Goal: Task Accomplishment & Management: Complete application form

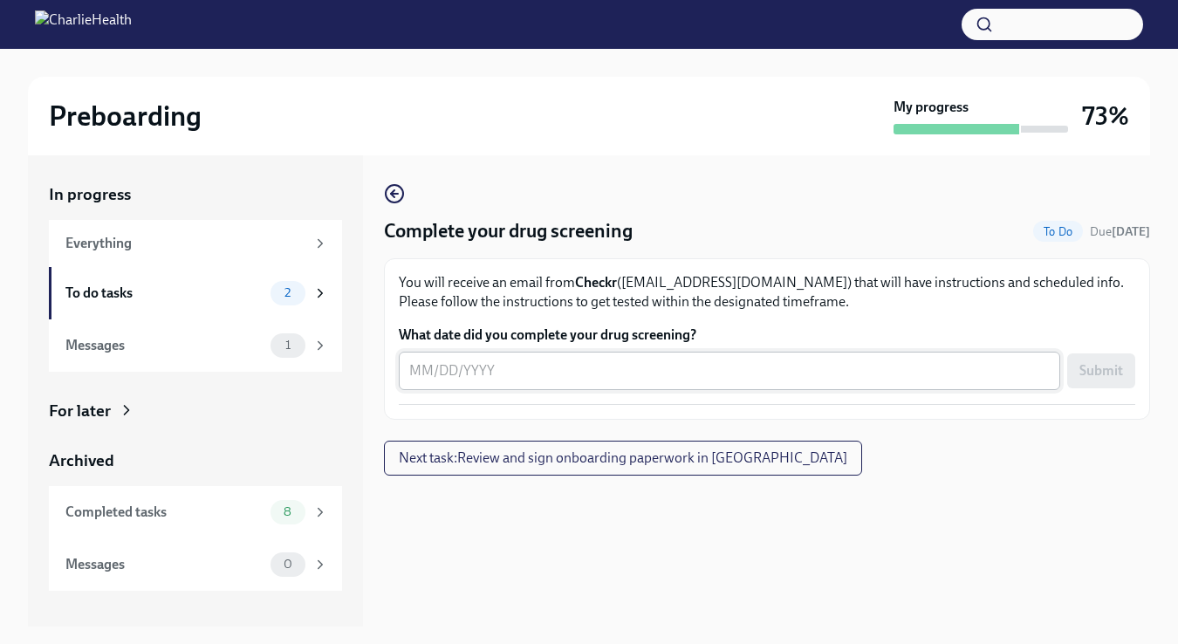
click at [623, 386] on div "x ​" at bounding box center [729, 371] width 661 height 38
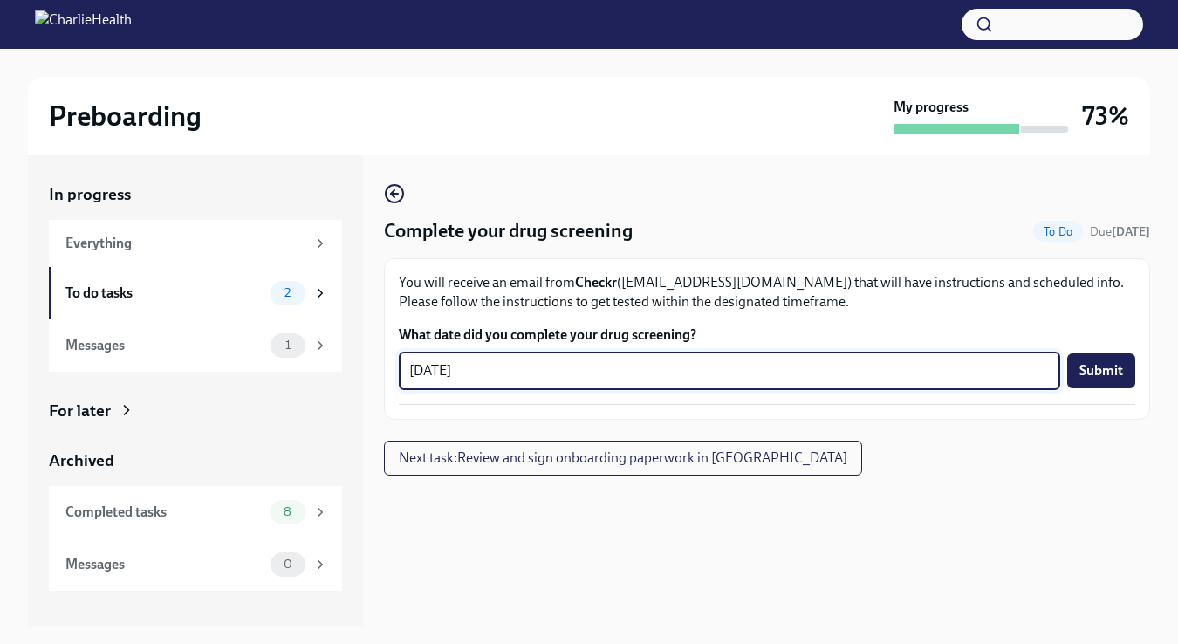
click at [771, 373] on textarea "[DATE]" at bounding box center [729, 370] width 640 height 21
type textarea "[DATE]"
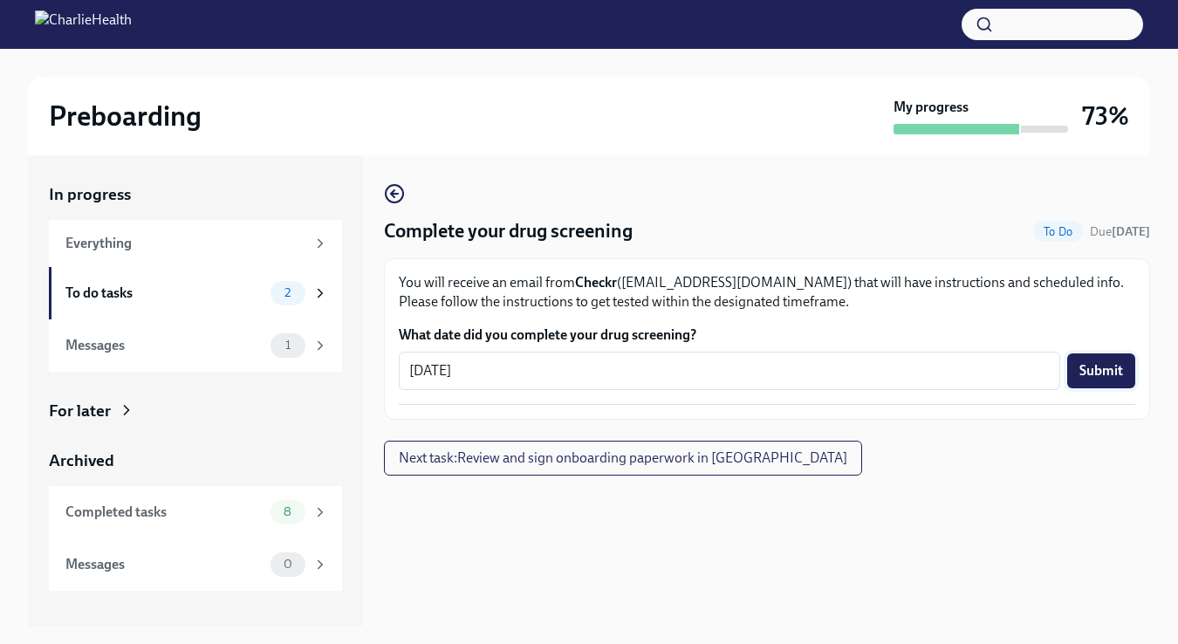
click at [1126, 371] on button "Submit" at bounding box center [1101, 370] width 68 height 35
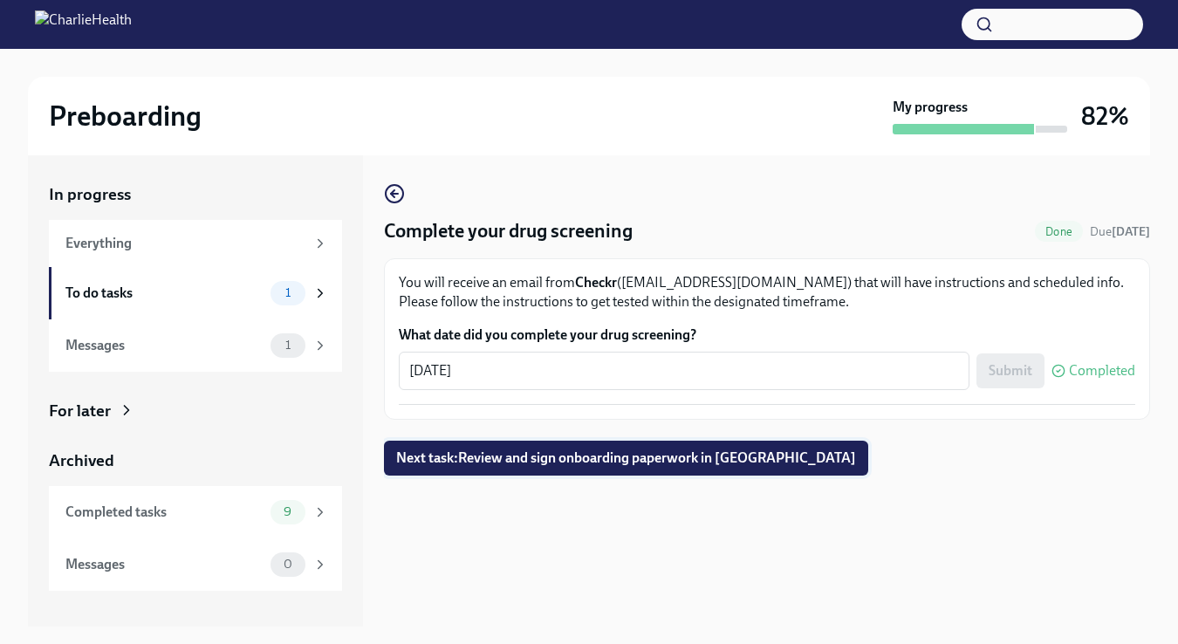
click at [664, 455] on span "Next task : Review and sign onboarding paperwork in [GEOGRAPHIC_DATA]" at bounding box center [626, 457] width 460 height 17
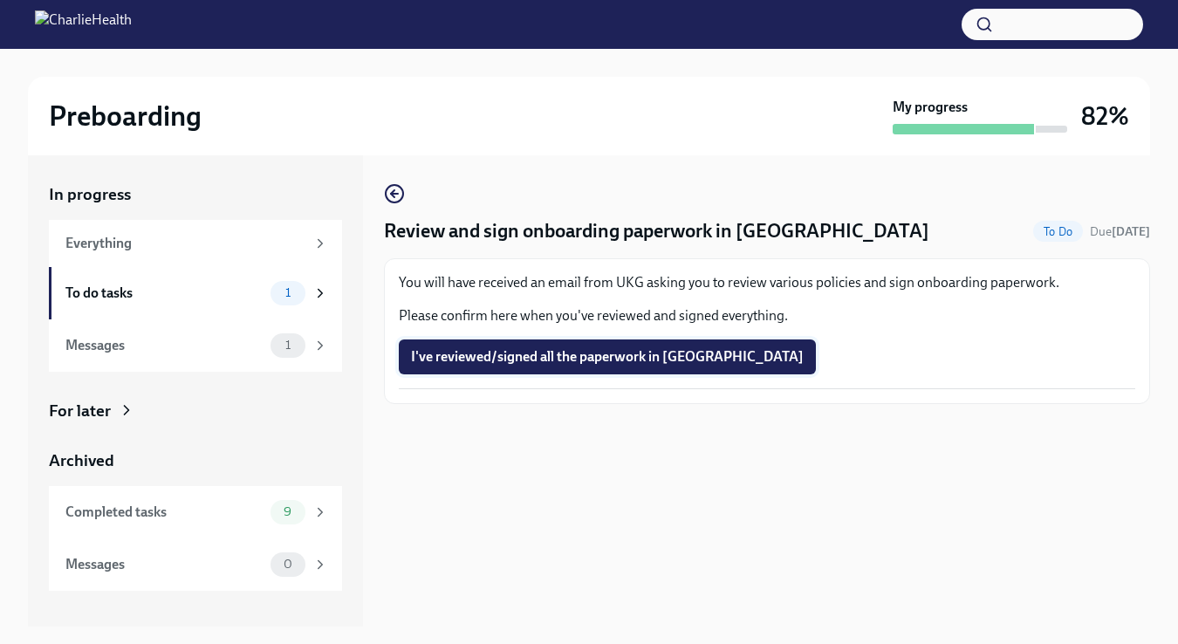
click at [580, 353] on span "I've reviewed/signed all the paperwork in [GEOGRAPHIC_DATA]" at bounding box center [607, 356] width 393 height 17
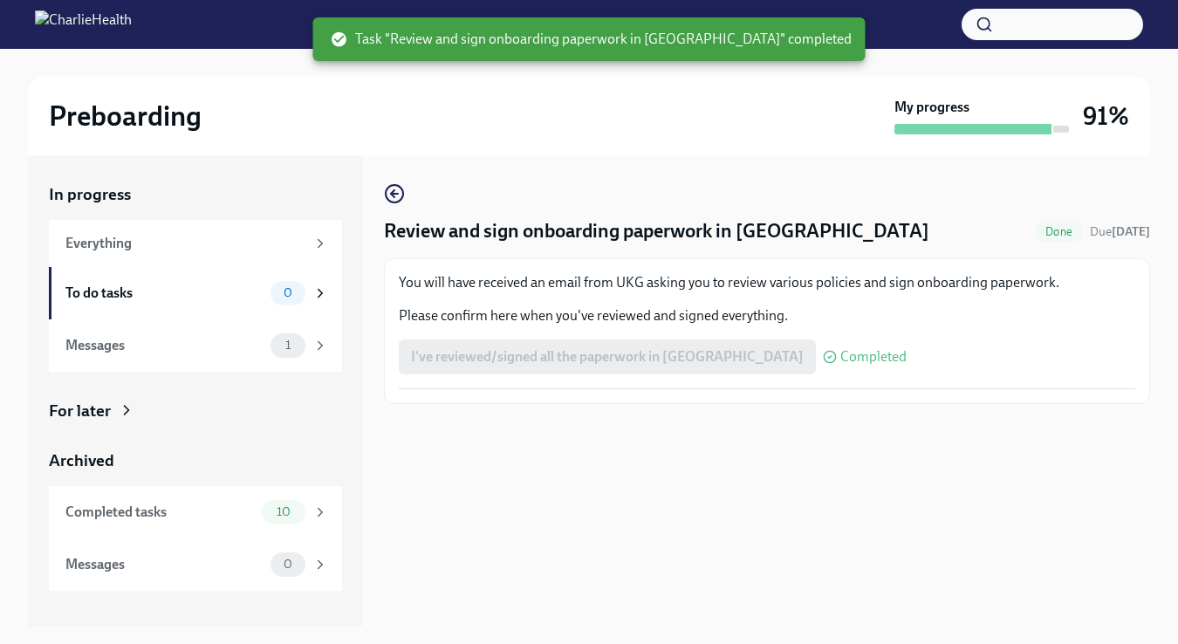
scroll to position [31, 0]
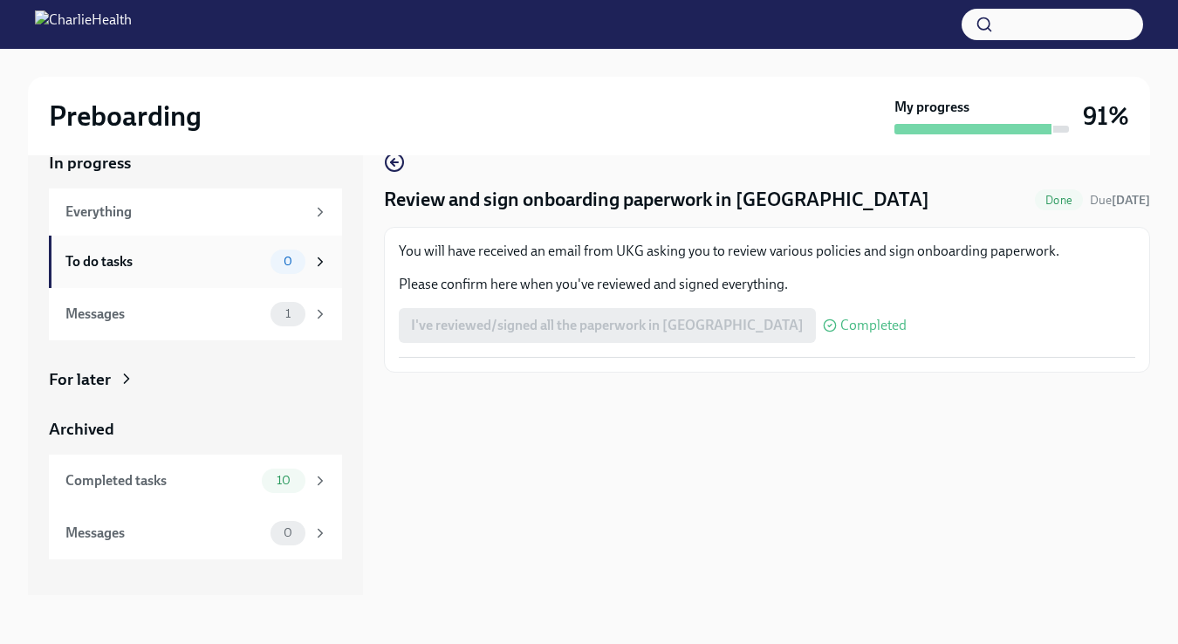
click at [133, 268] on div "To do tasks" at bounding box center [164, 261] width 198 height 19
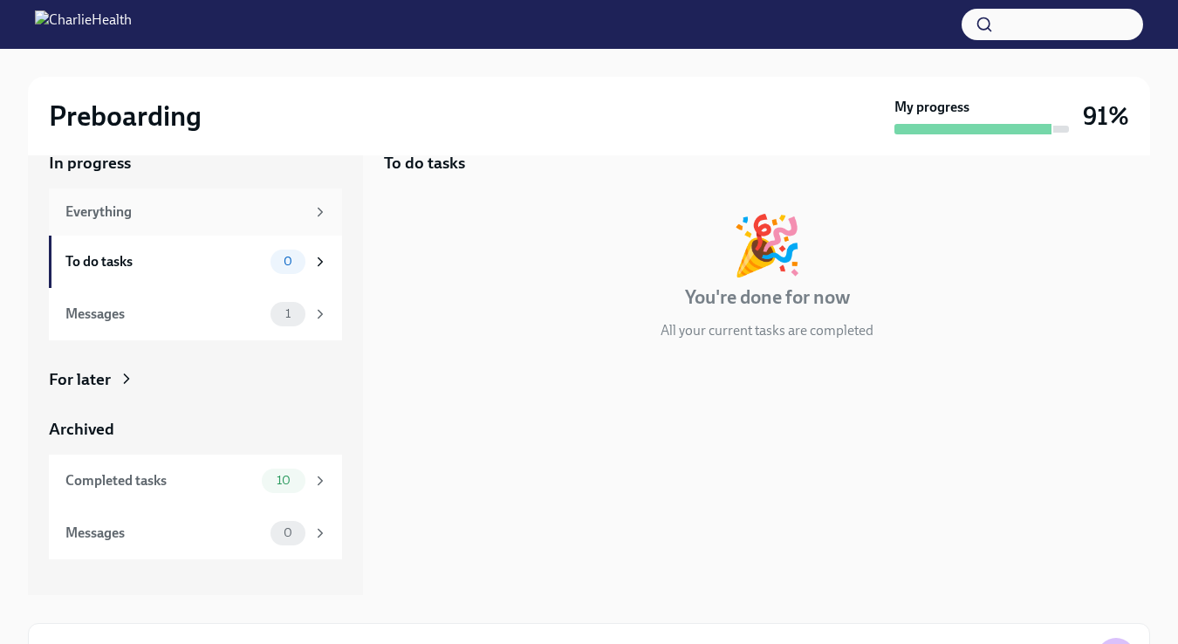
click at [143, 213] on div "Everything" at bounding box center [185, 211] width 240 height 19
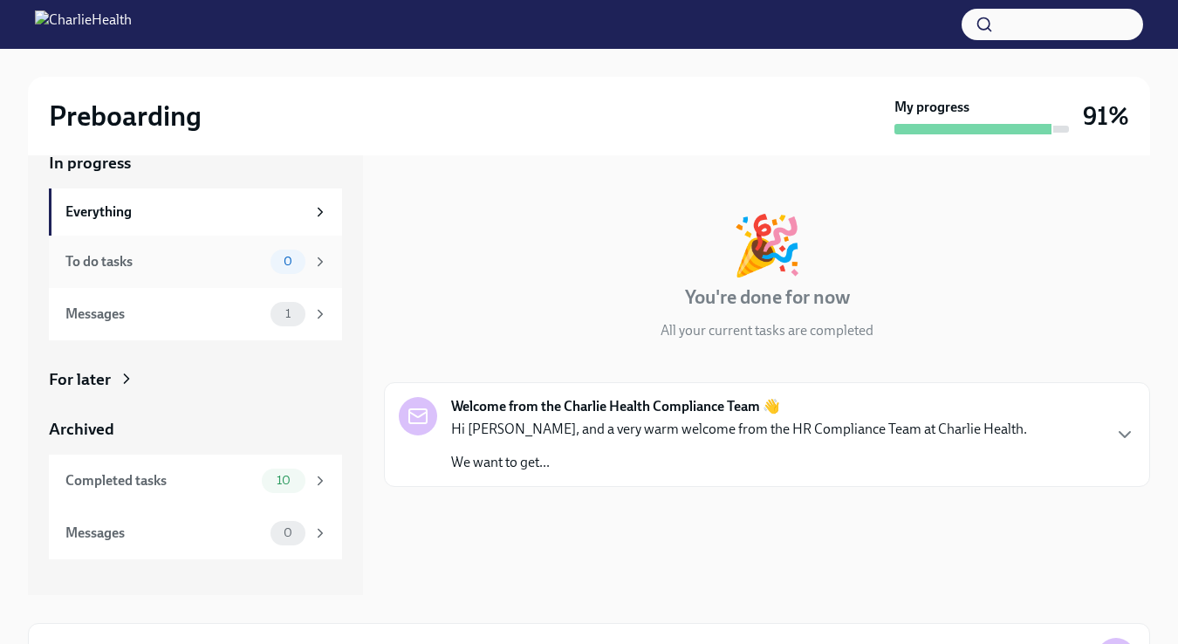
click at [147, 272] on div "To do tasks 0" at bounding box center [196, 262] width 263 height 24
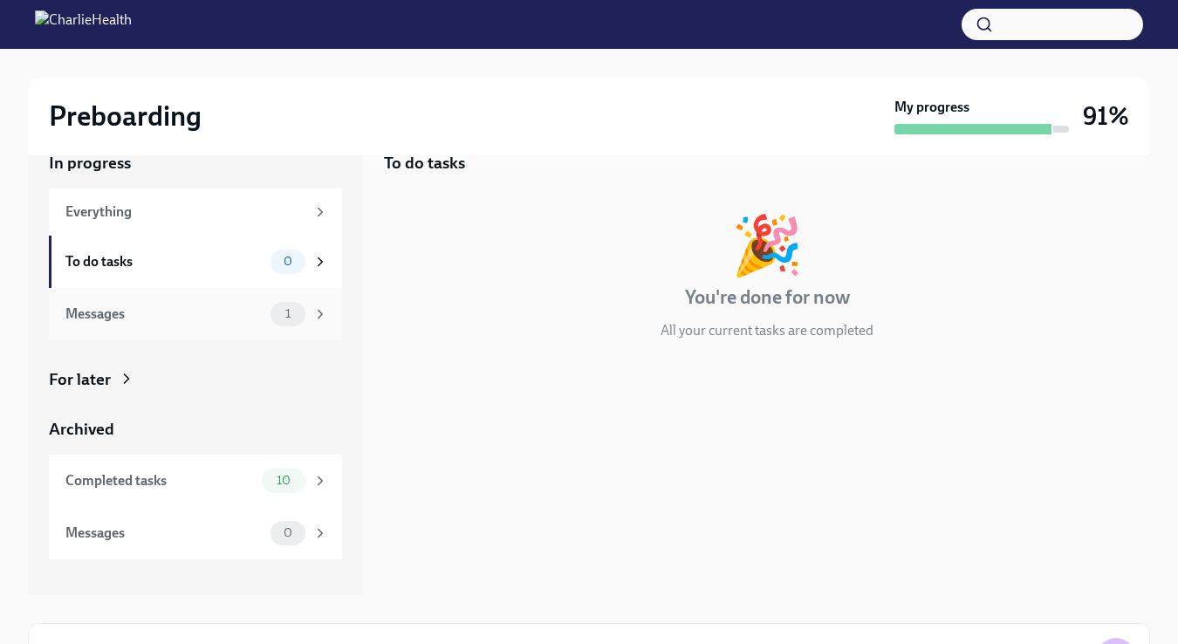
click at [133, 323] on div "Messages 1" at bounding box center [196, 314] width 263 height 24
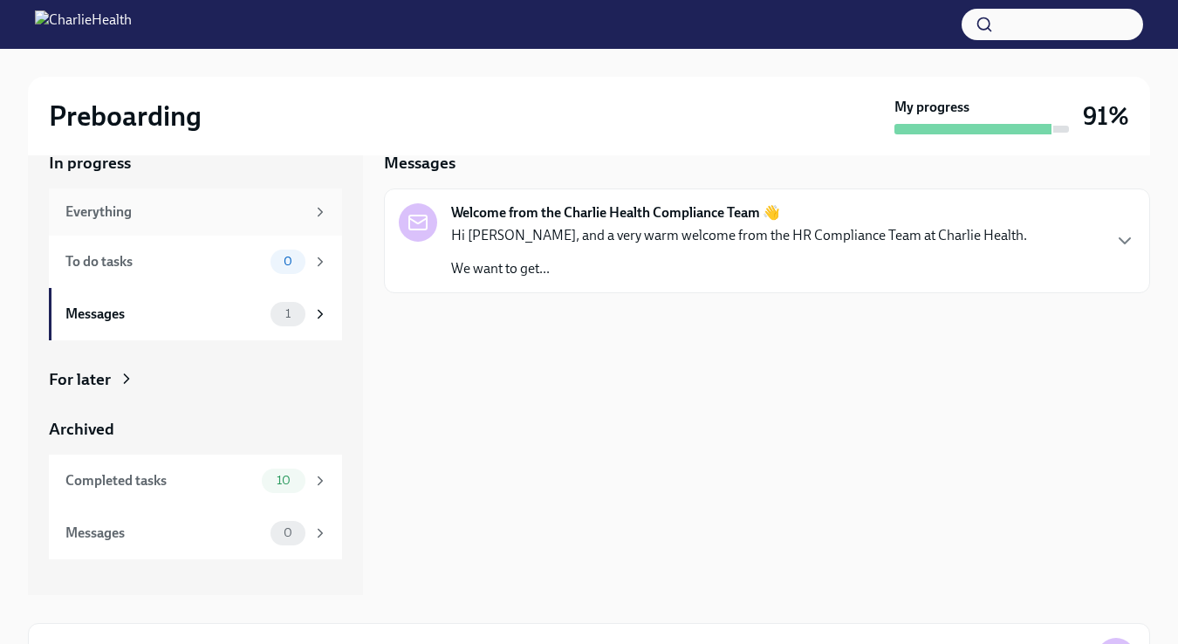
click at [130, 206] on div "Everything" at bounding box center [185, 211] width 240 height 19
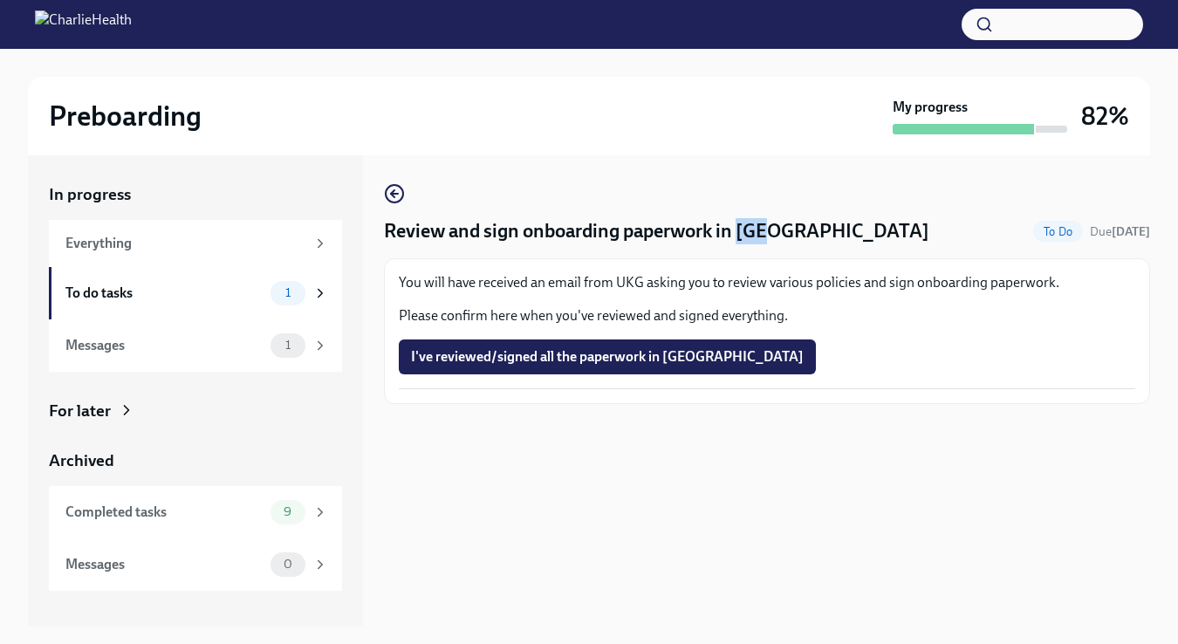
drag, startPoint x: 743, startPoint y: 229, endPoint x: 778, endPoint y: 229, distance: 34.9
click at [778, 229] on div "Review and sign onboarding paperwork in UKG To Do Due in 5 days" at bounding box center [767, 231] width 766 height 26
copy h4 "UKG"
click at [297, 342] on span "1" at bounding box center [288, 345] width 26 height 13
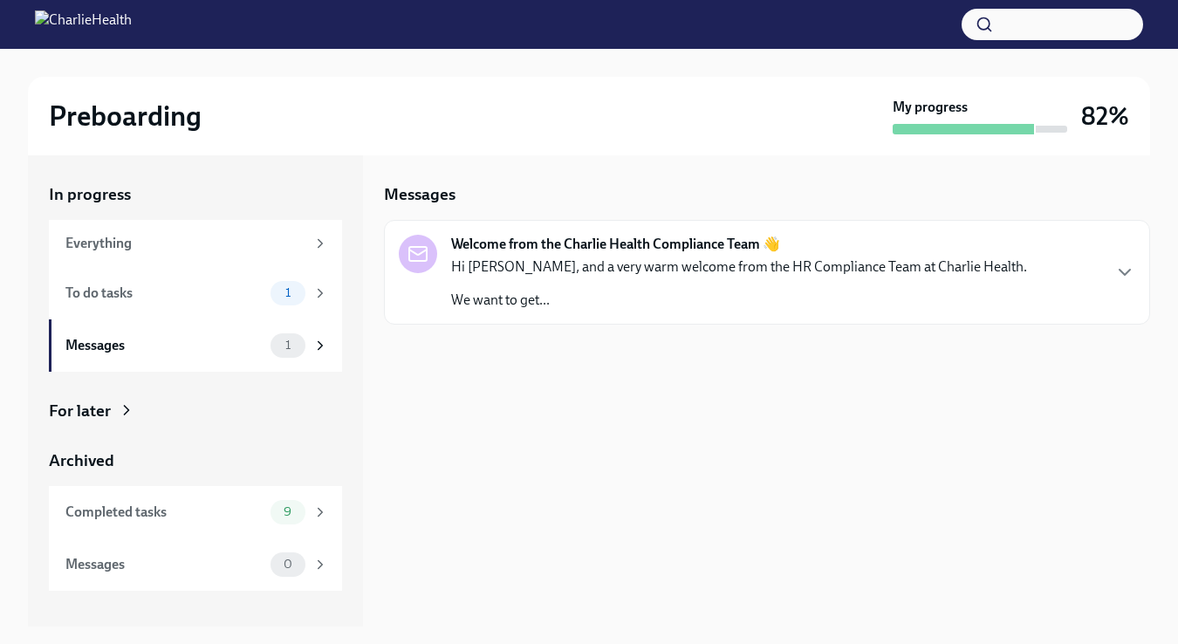
click at [683, 276] on p "Hi [PERSON_NAME], and a very warm welcome from the HR Compliance Team at Charli…" at bounding box center [739, 266] width 576 height 19
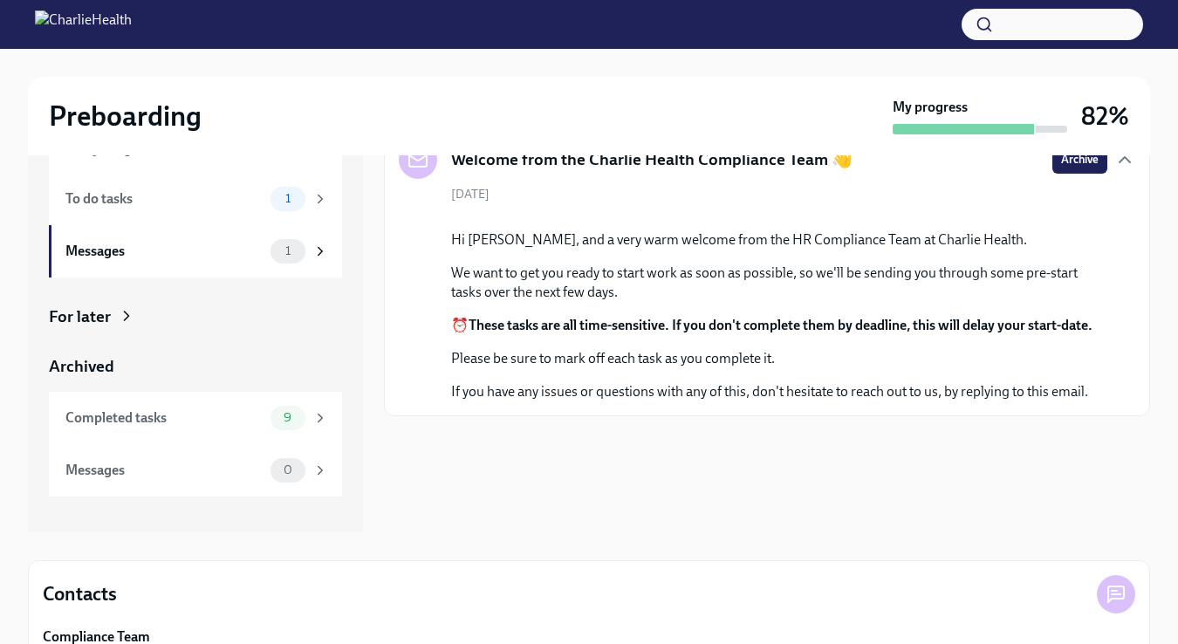
scroll to position [170, 0]
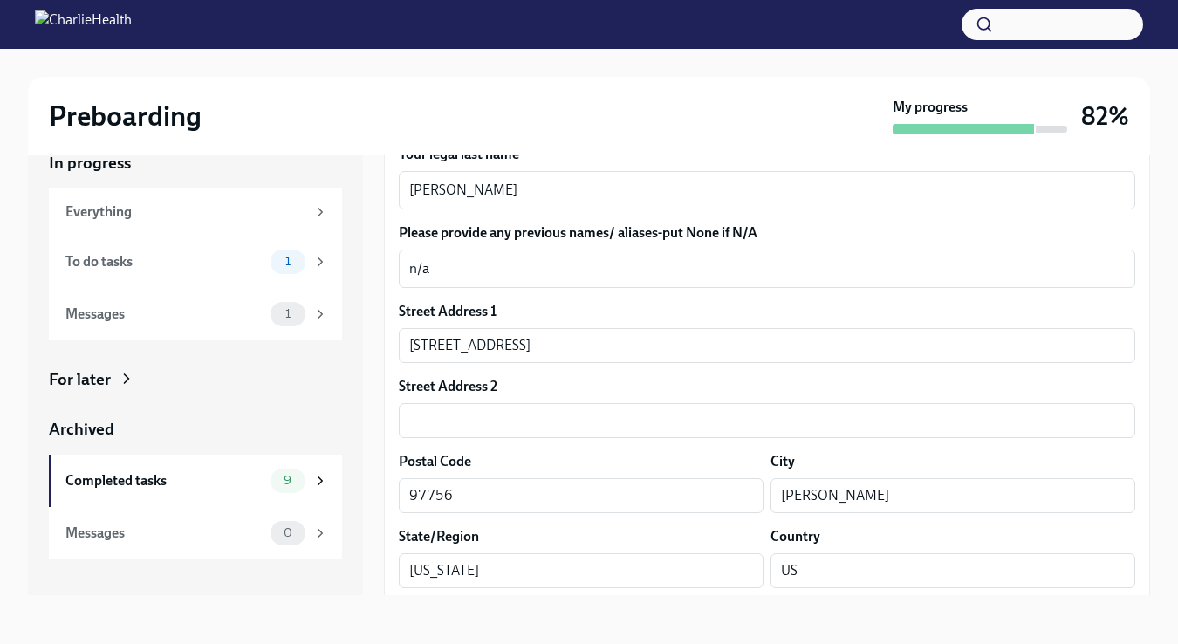
scroll to position [358, 0]
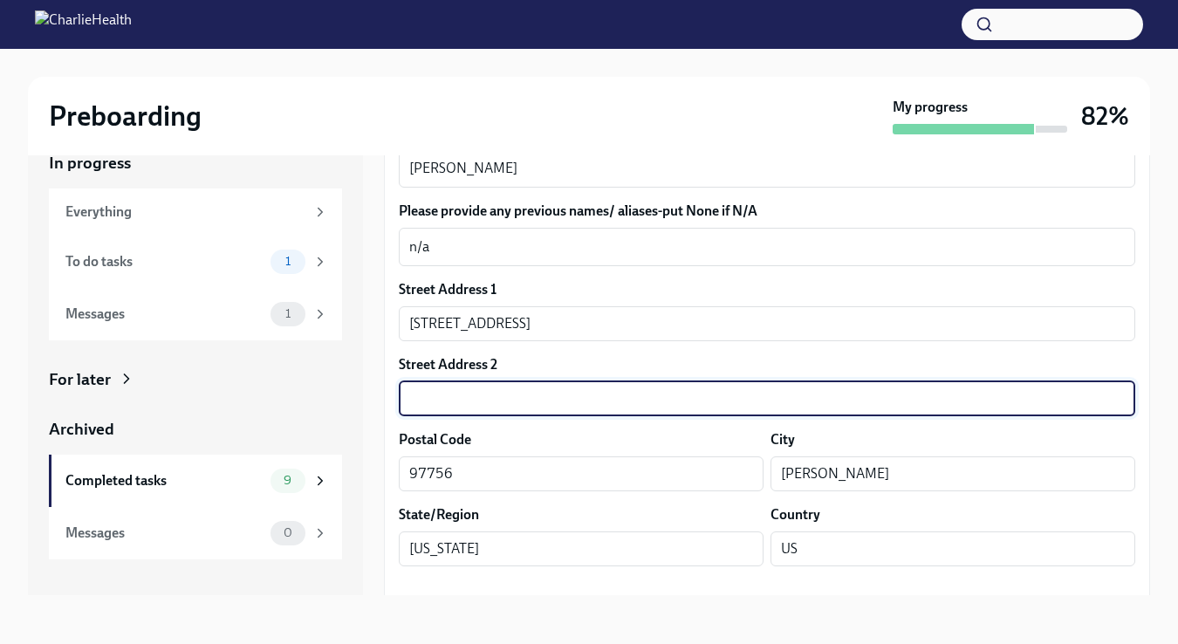
click at [509, 399] on input "text" at bounding box center [767, 398] width 736 height 35
type input "n"
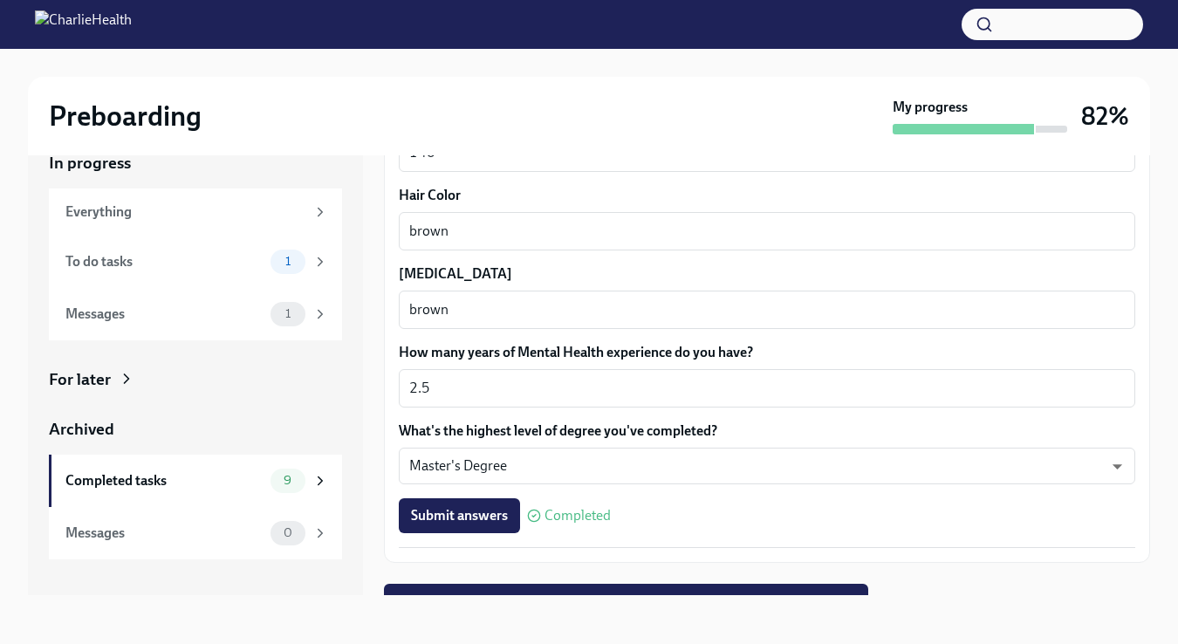
scroll to position [1575, 0]
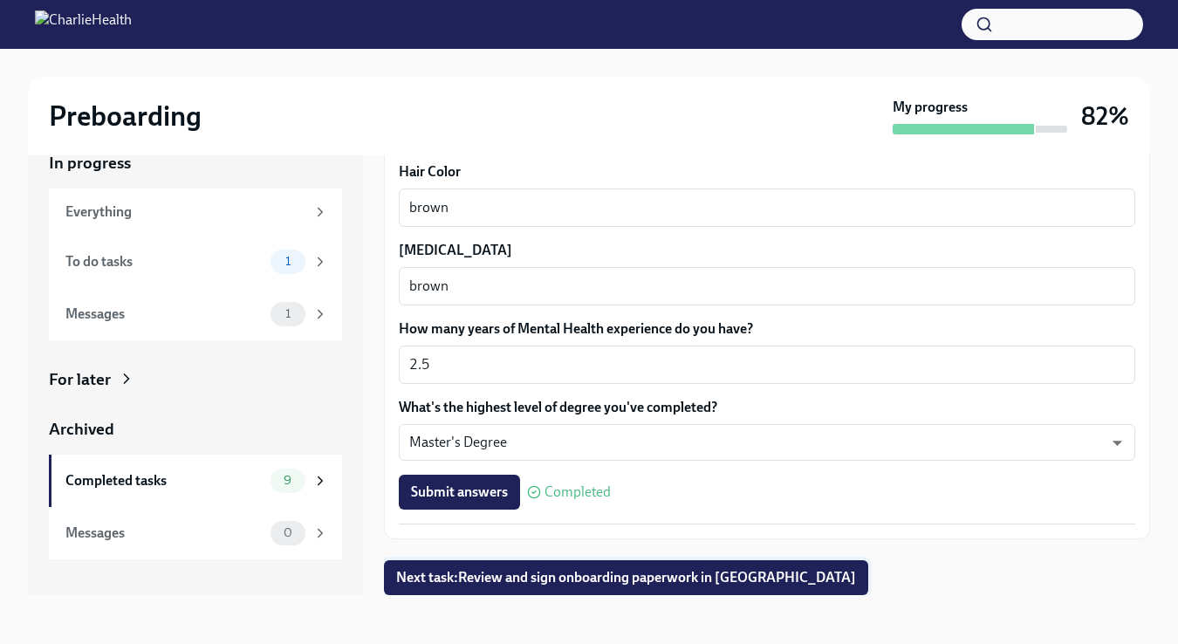
click at [537, 577] on span "Next task : Review and sign onboarding paperwork in [GEOGRAPHIC_DATA]" at bounding box center [626, 577] width 460 height 17
